Goal: Transaction & Acquisition: Purchase product/service

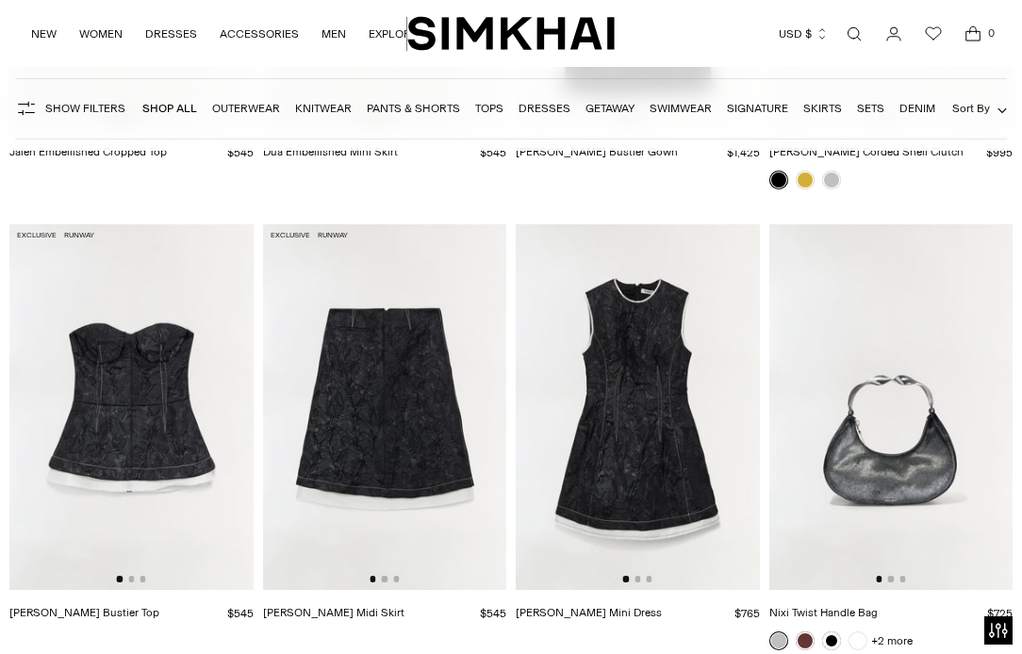
scroll to position [9752, 0]
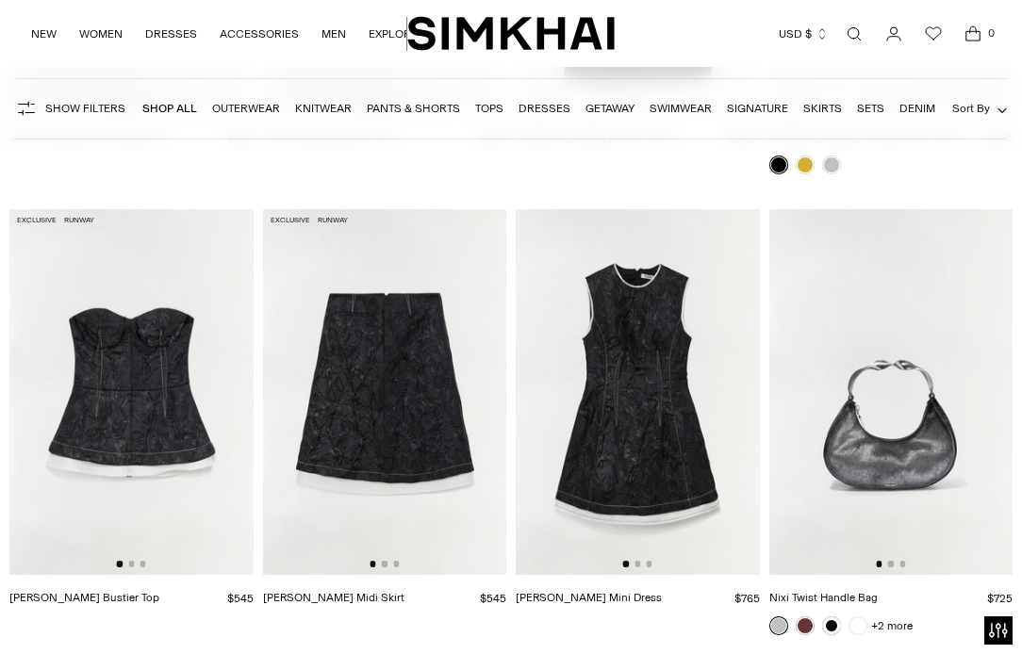
click at [673, 408] on img at bounding box center [638, 392] width 244 height 366
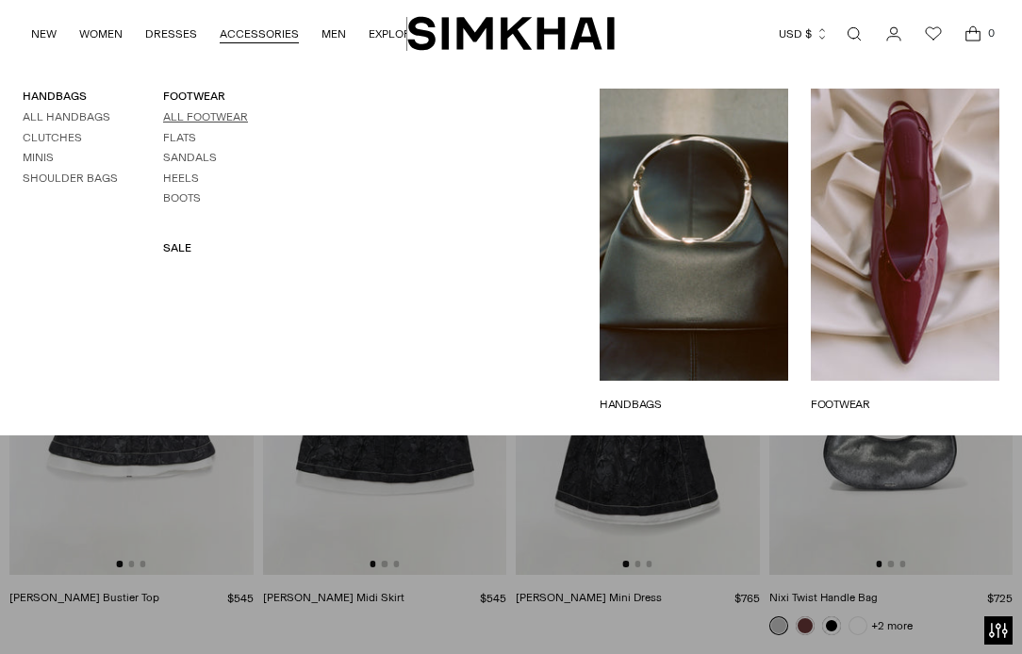
click at [177, 121] on link "All Footwear" at bounding box center [205, 116] width 85 height 13
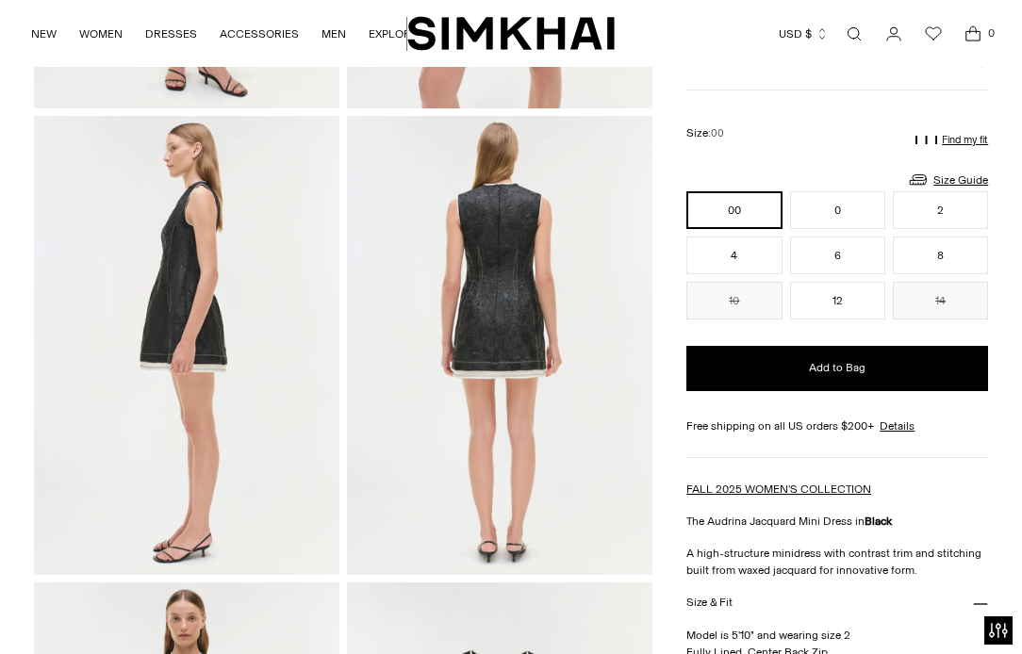
scroll to position [413, 0]
